Goal: Transaction & Acquisition: Purchase product/service

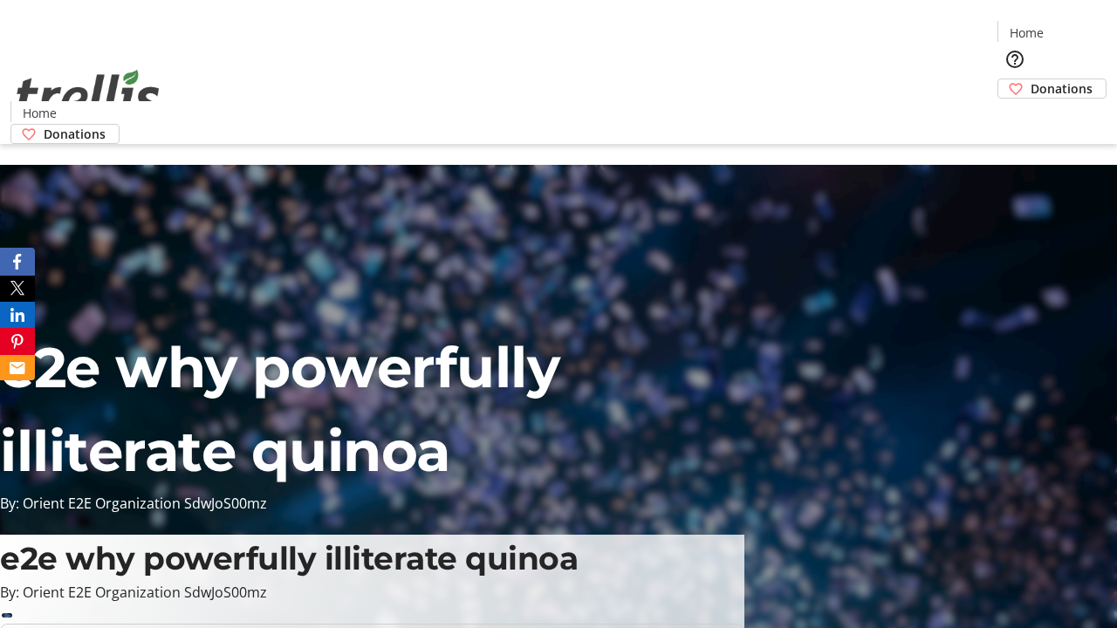
click at [1031, 79] on span "Donations" at bounding box center [1062, 88] width 62 height 18
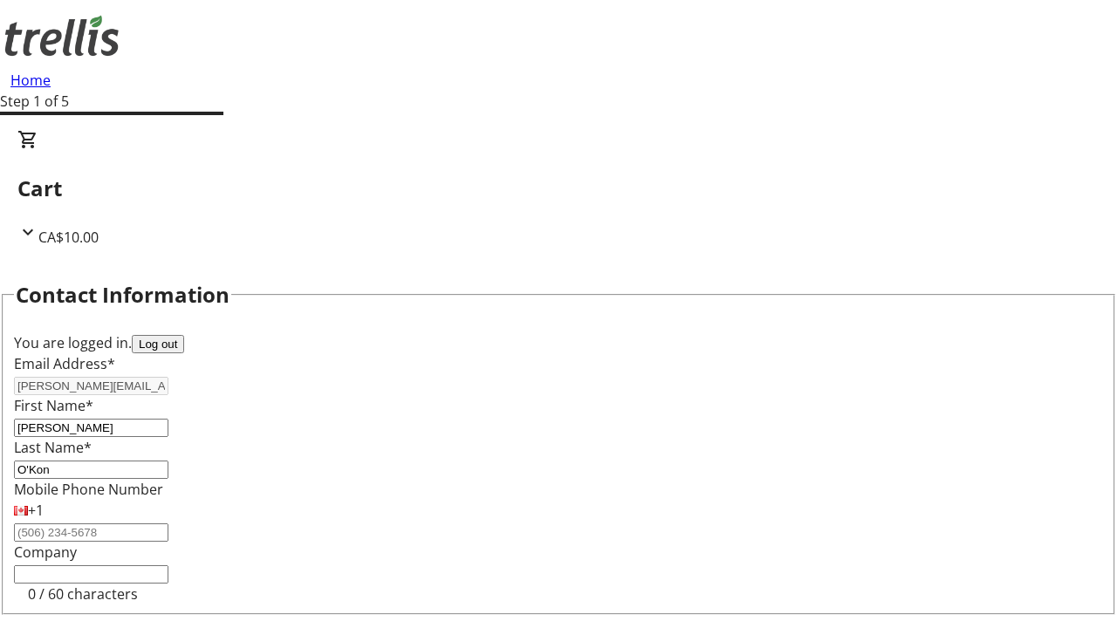
scroll to position [234, 0]
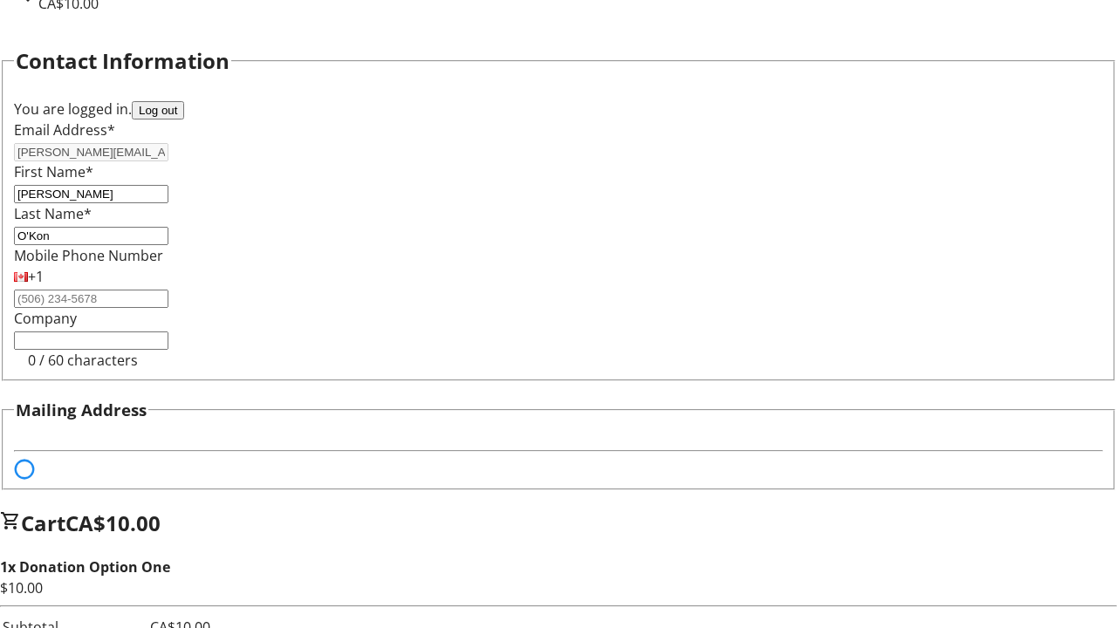
select select "BC"
select select "CA"
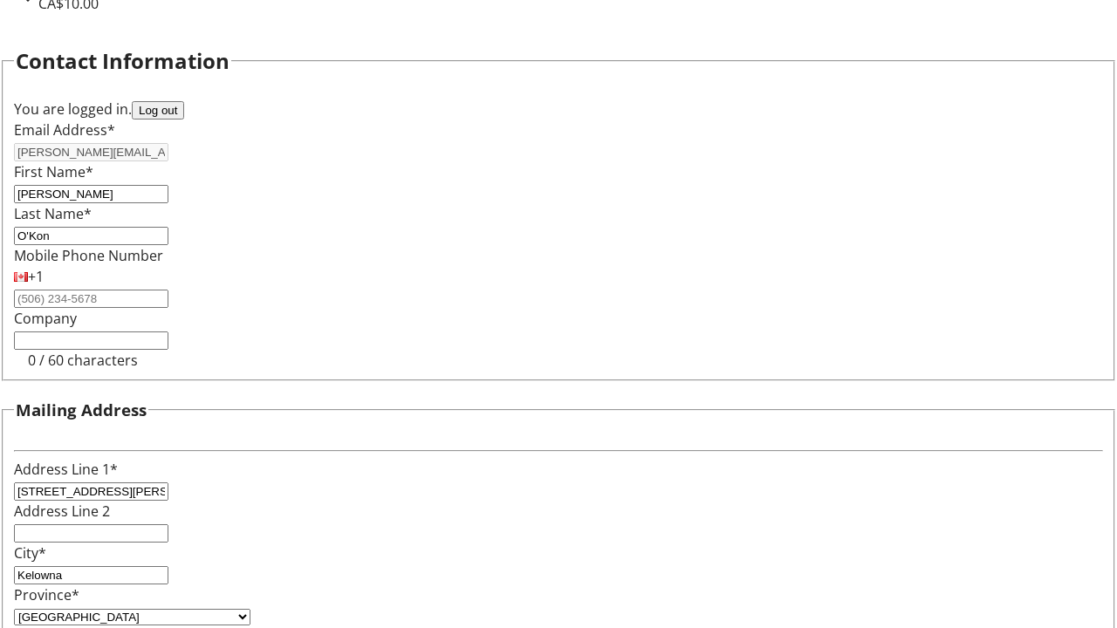
type input "V1Y 0C2"
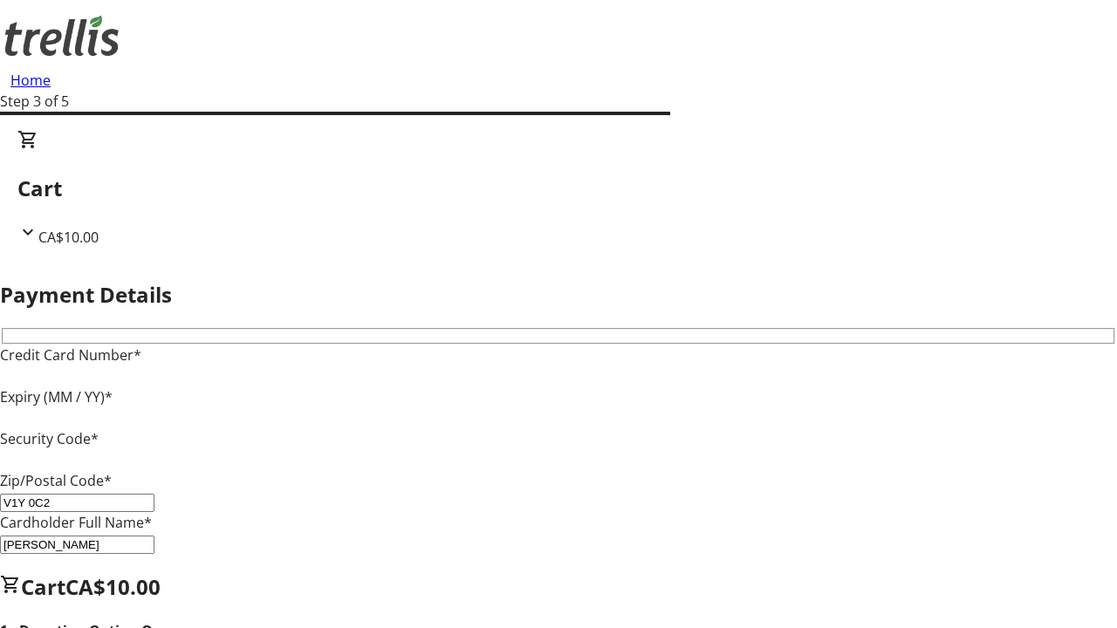
type input "V1Y 0C2"
